Goal: Information Seeking & Learning: Learn about a topic

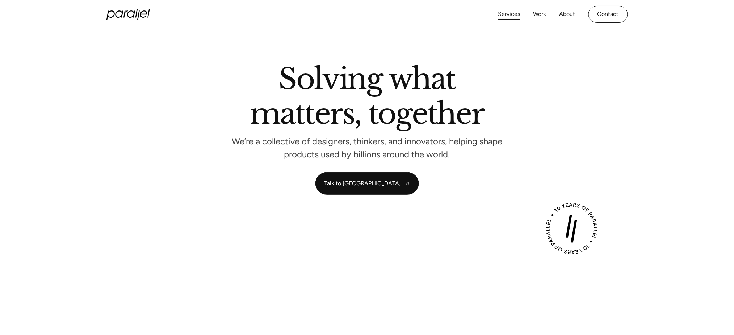
click at [514, 18] on link "Services" at bounding box center [509, 14] width 22 height 11
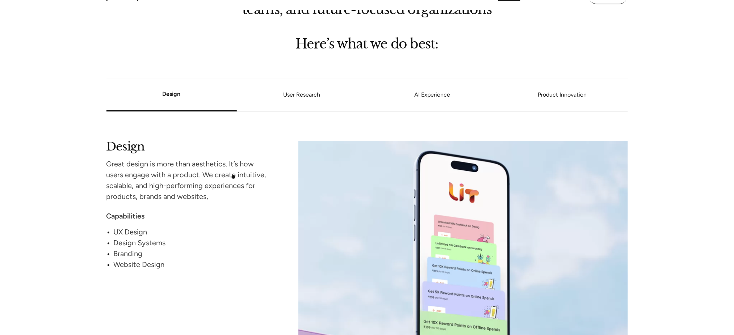
scroll to position [610, 0]
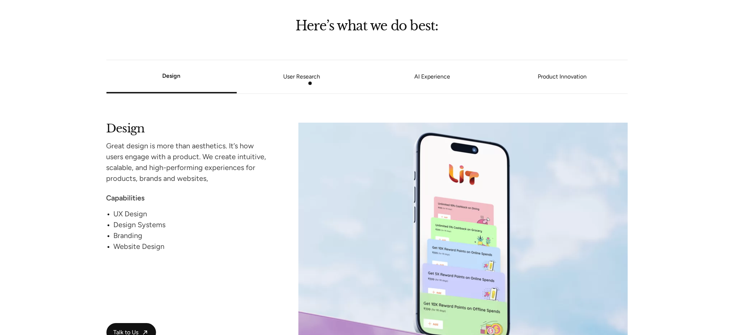
click at [310, 83] on li "User Research" at bounding box center [302, 77] width 130 height 28
click at [299, 78] on link "User Research" at bounding box center [302, 77] width 130 height 4
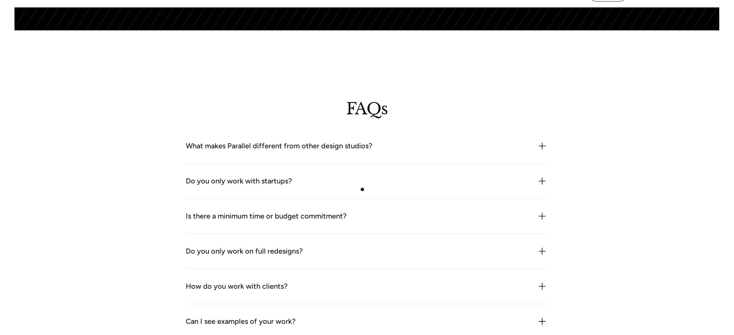
scroll to position [1975, 0]
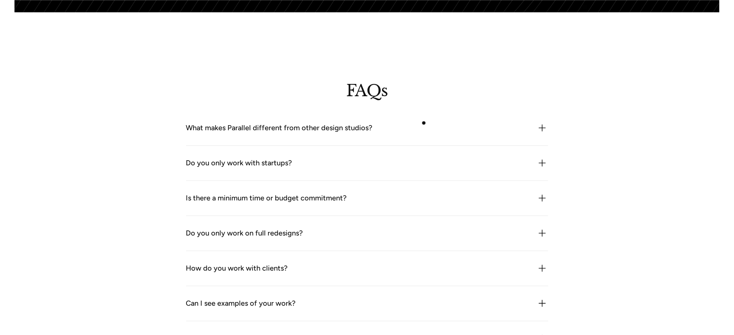
click at [424, 123] on div "What makes Parallel different from other design studios?" at bounding box center [367, 128] width 362 height 12
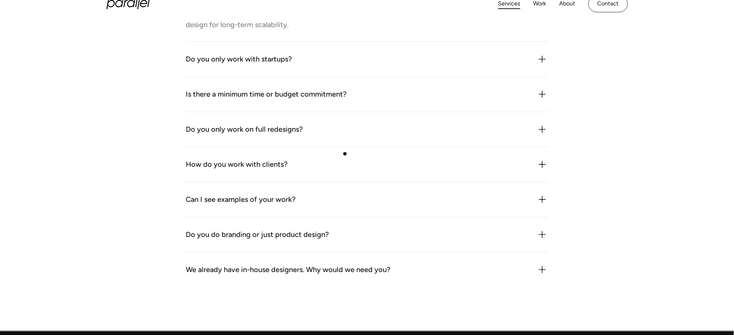
scroll to position [2107, 0]
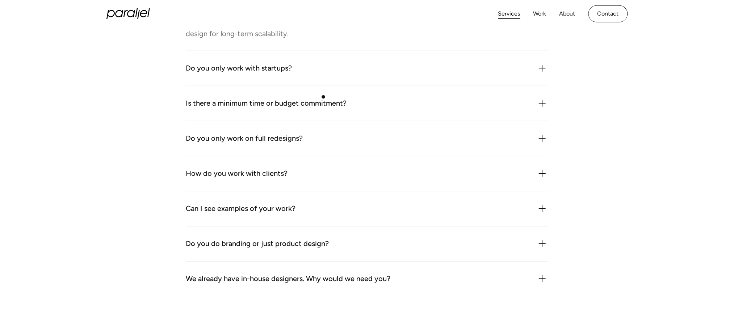
click at [323, 97] on div "Is there a minimum time or budget commitment? We’re flexible, but we don’t do o…" at bounding box center [367, 103] width 362 height 35
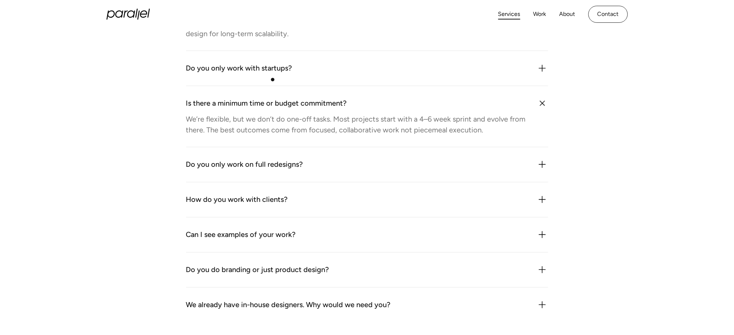
click at [272, 80] on div "Do you only work with startups? Not at all. While we often work with early-stag…" at bounding box center [367, 68] width 362 height 35
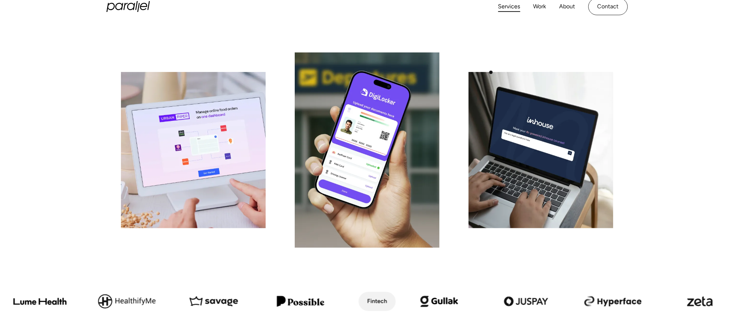
scroll to position [142, 0]
